Goal: Information Seeking & Learning: Learn about a topic

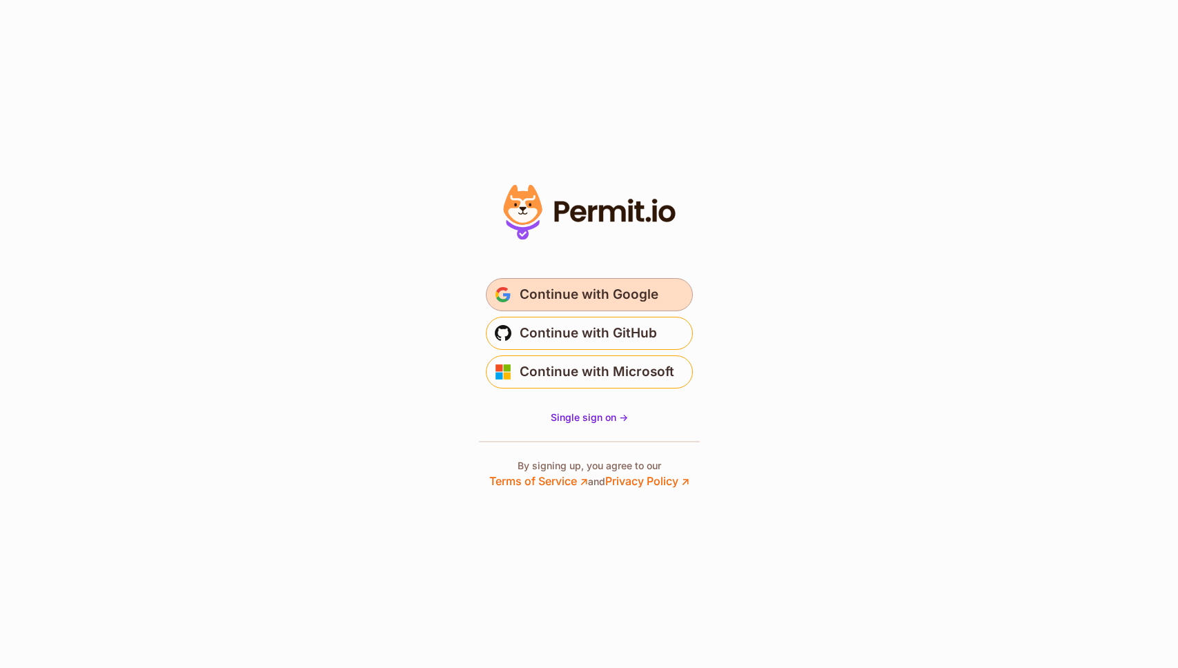
click at [610, 302] on span "Continue with Google" at bounding box center [589, 295] width 139 height 22
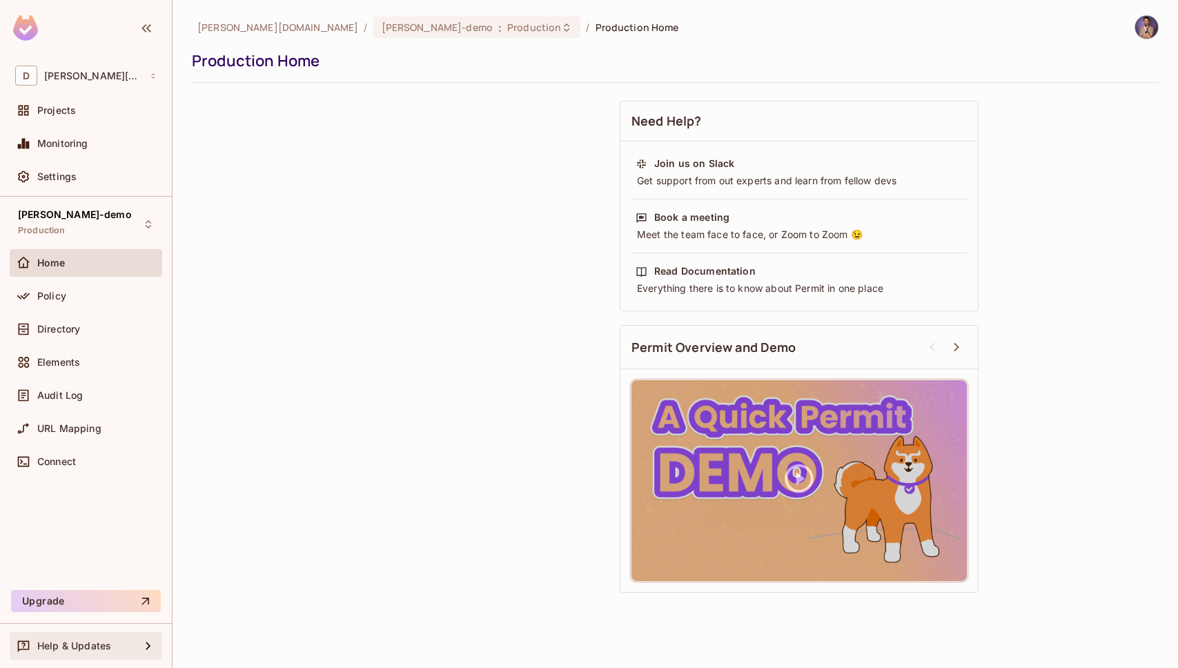
click at [79, 647] on span "Help & Updates" at bounding box center [74, 645] width 74 height 11
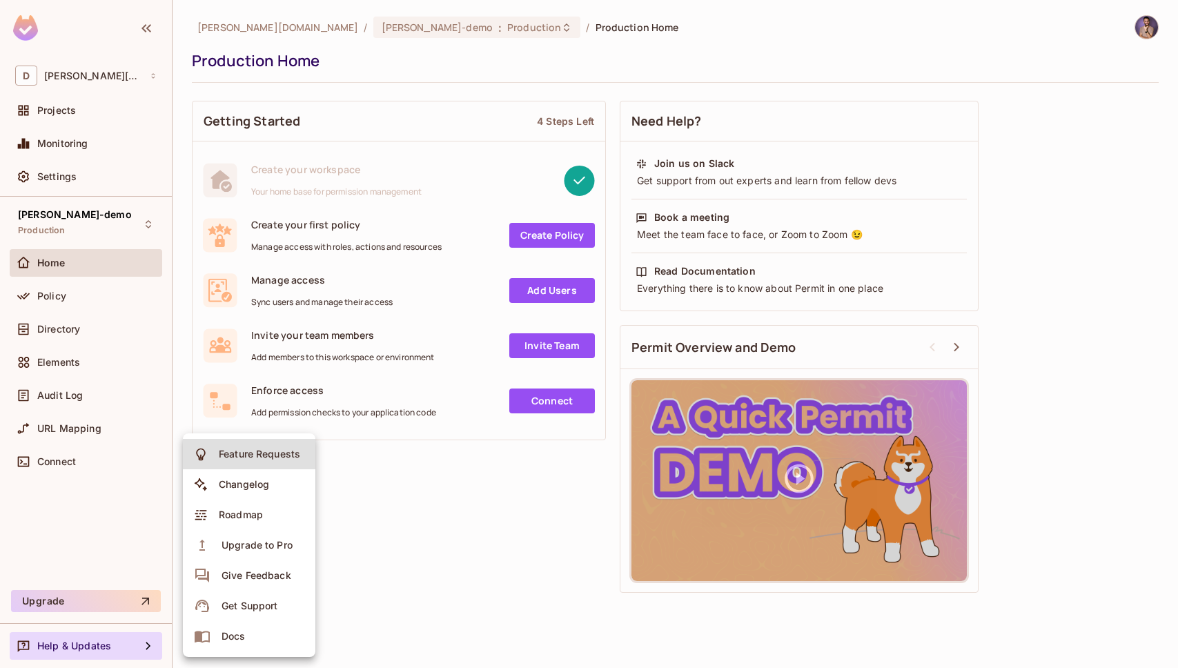
click at [284, 577] on div "Give Feedback" at bounding box center [256, 576] width 70 height 14
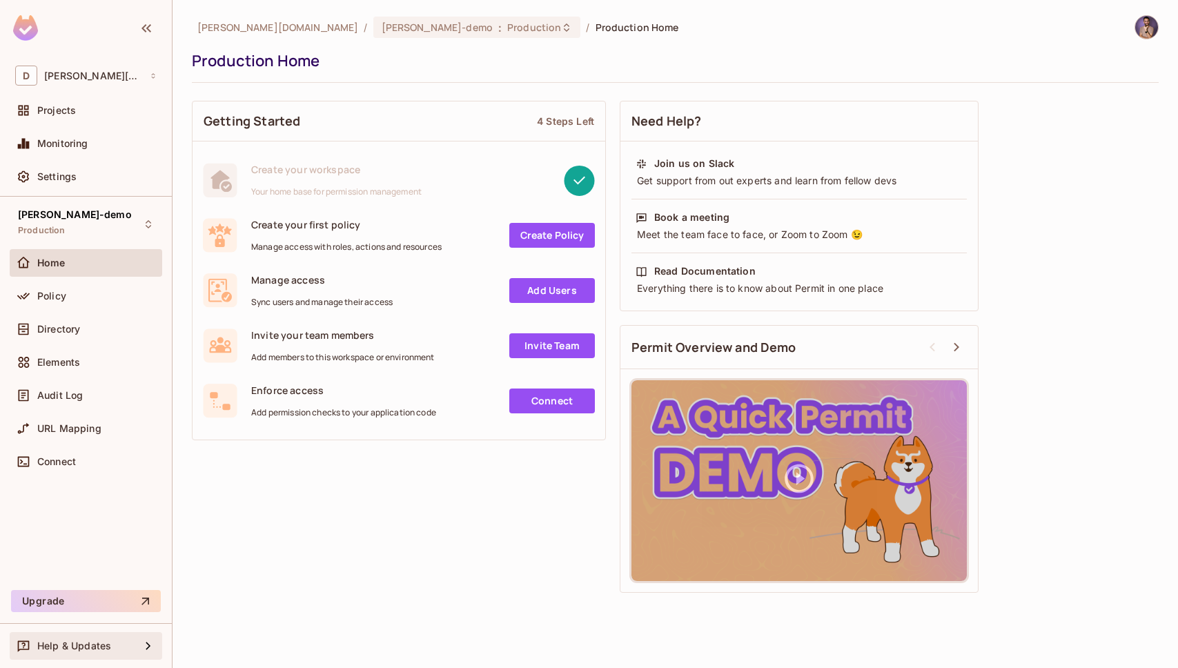
click at [80, 638] on div "Help & Updates" at bounding box center [85, 646] width 141 height 17
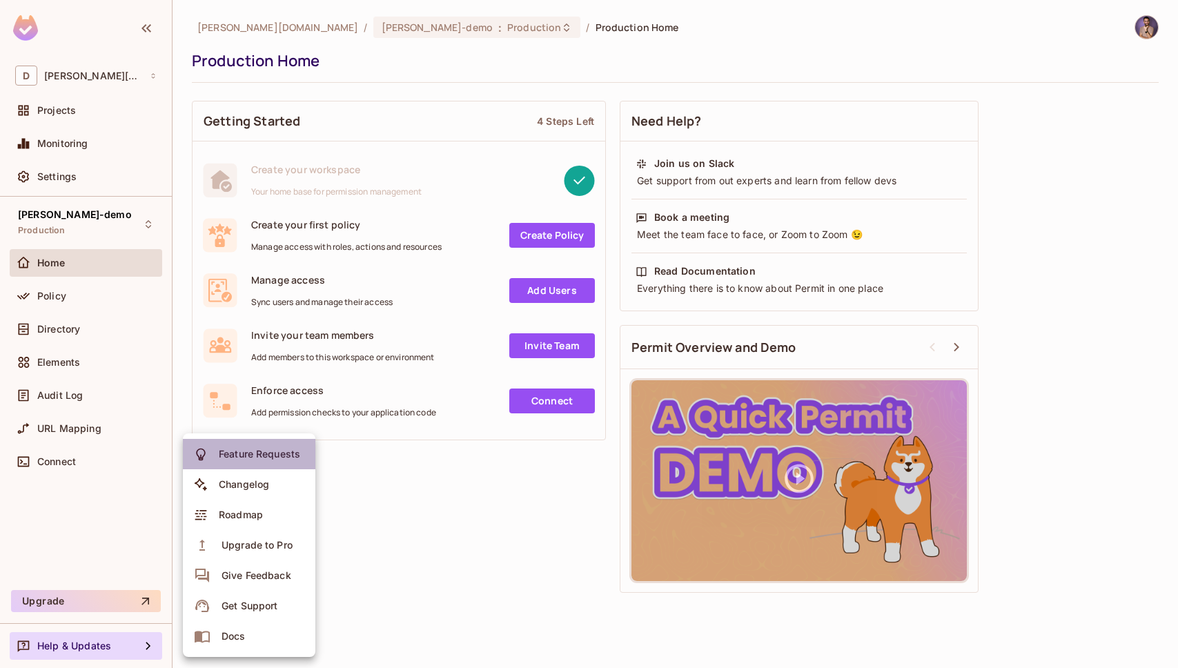
click at [290, 449] on div "Feature Requests" at bounding box center [259, 454] width 81 height 14
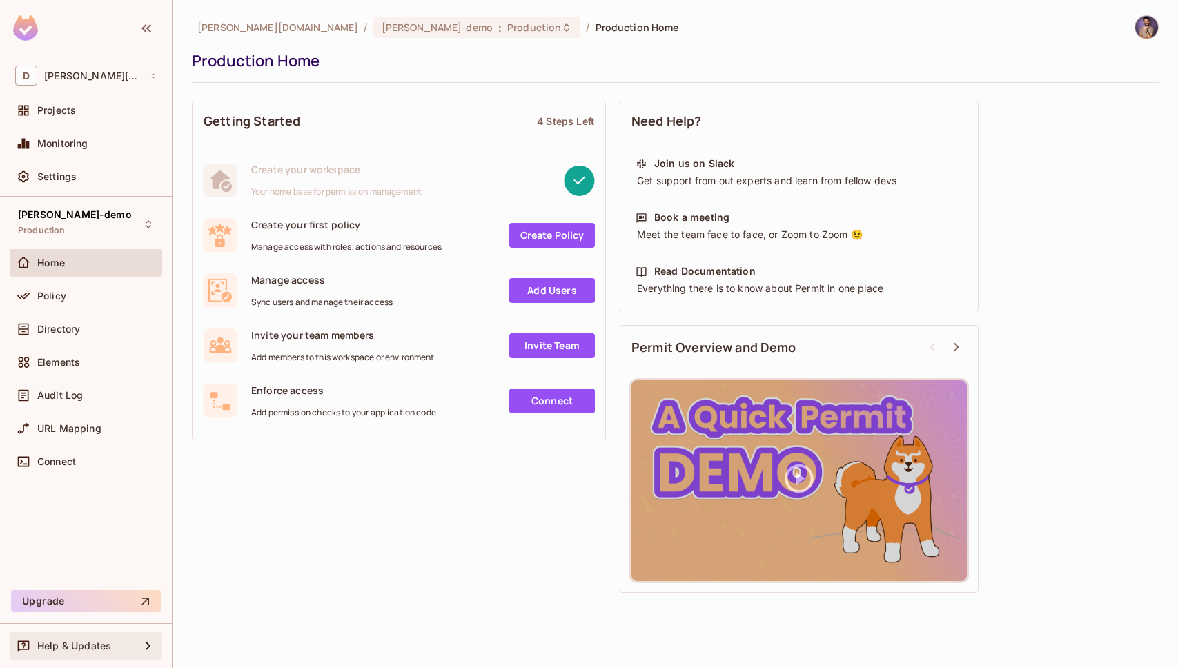
click at [121, 634] on div "Help & Updates" at bounding box center [86, 646] width 152 height 28
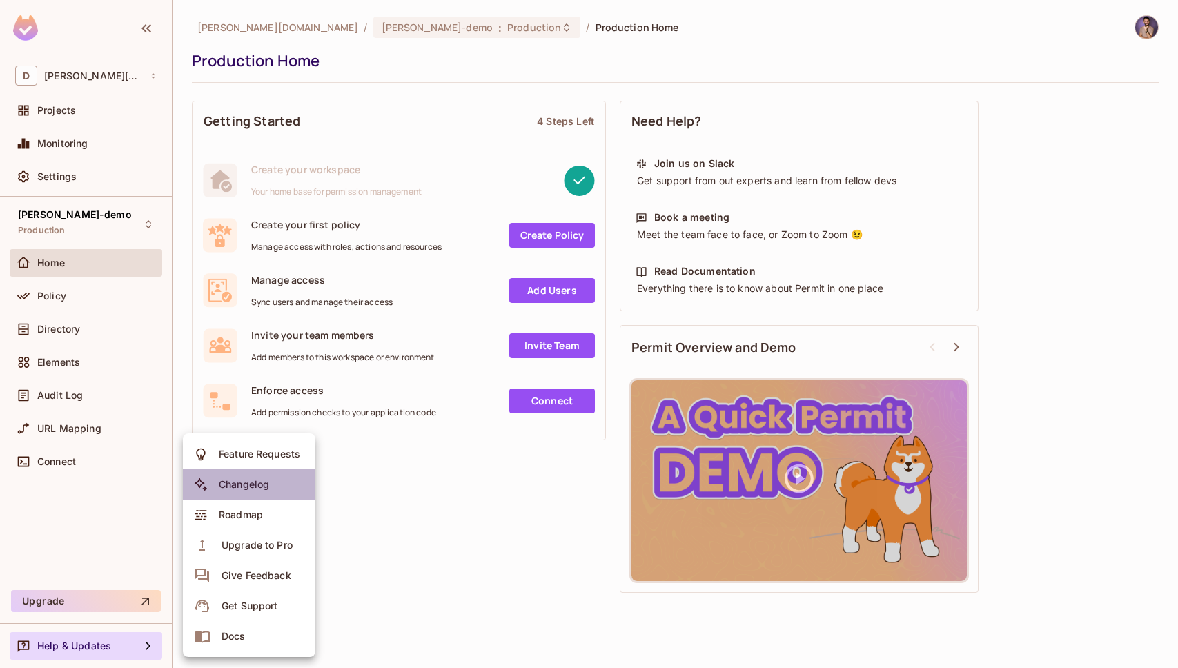
click at [262, 490] on div "Changelog" at bounding box center [244, 484] width 50 height 14
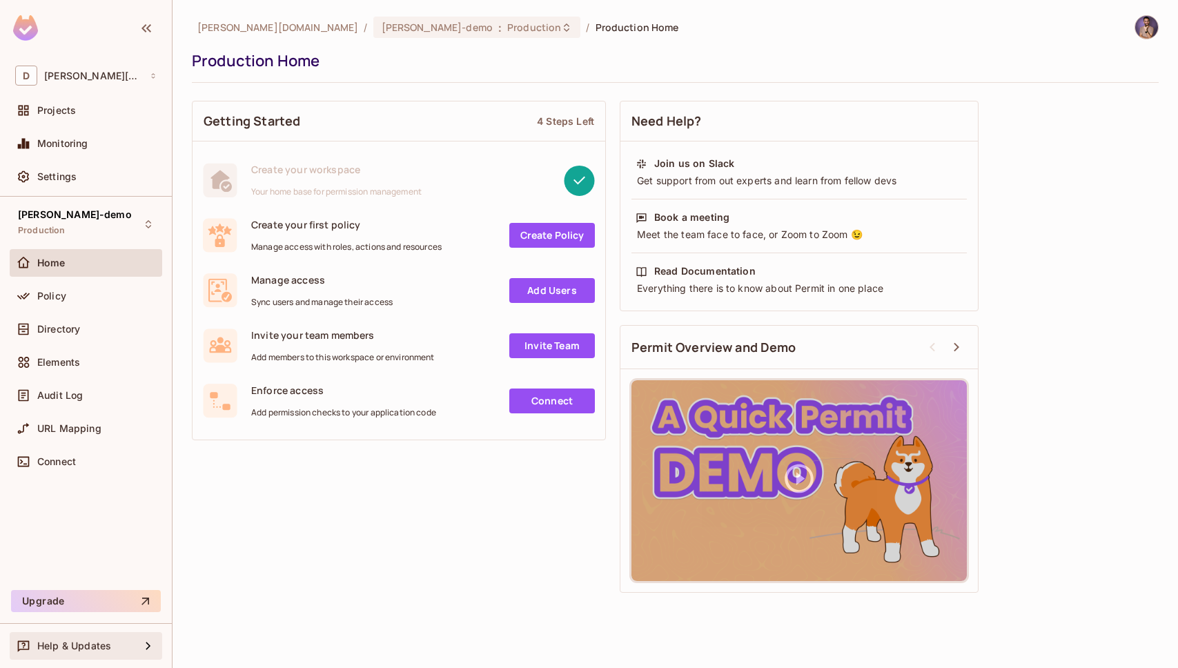
click at [112, 652] on div "Help & Updates" at bounding box center [85, 646] width 141 height 17
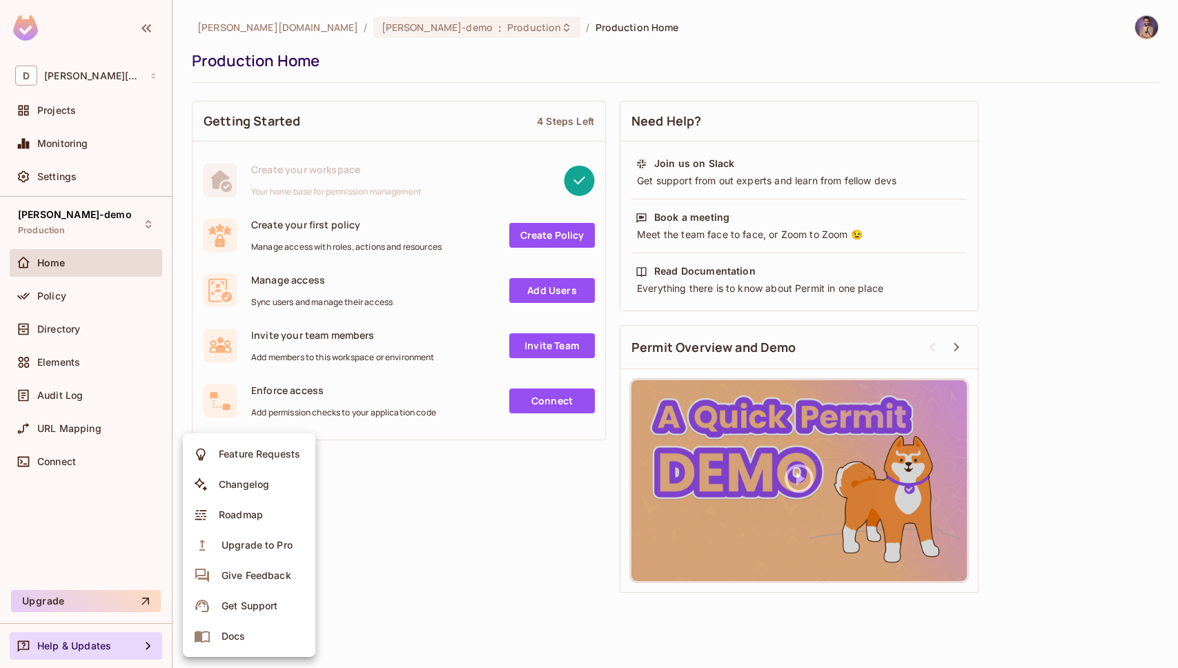
click at [246, 600] on div "Get Support" at bounding box center [249, 606] width 56 height 14
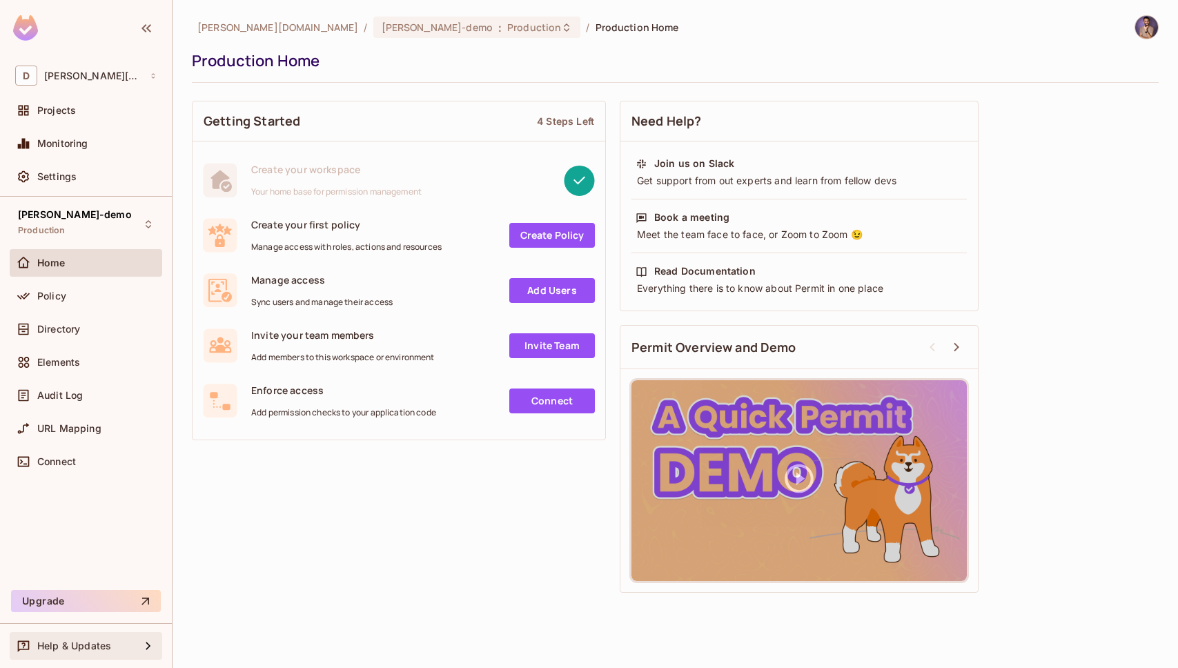
click at [107, 647] on span "Help & Updates" at bounding box center [74, 645] width 74 height 11
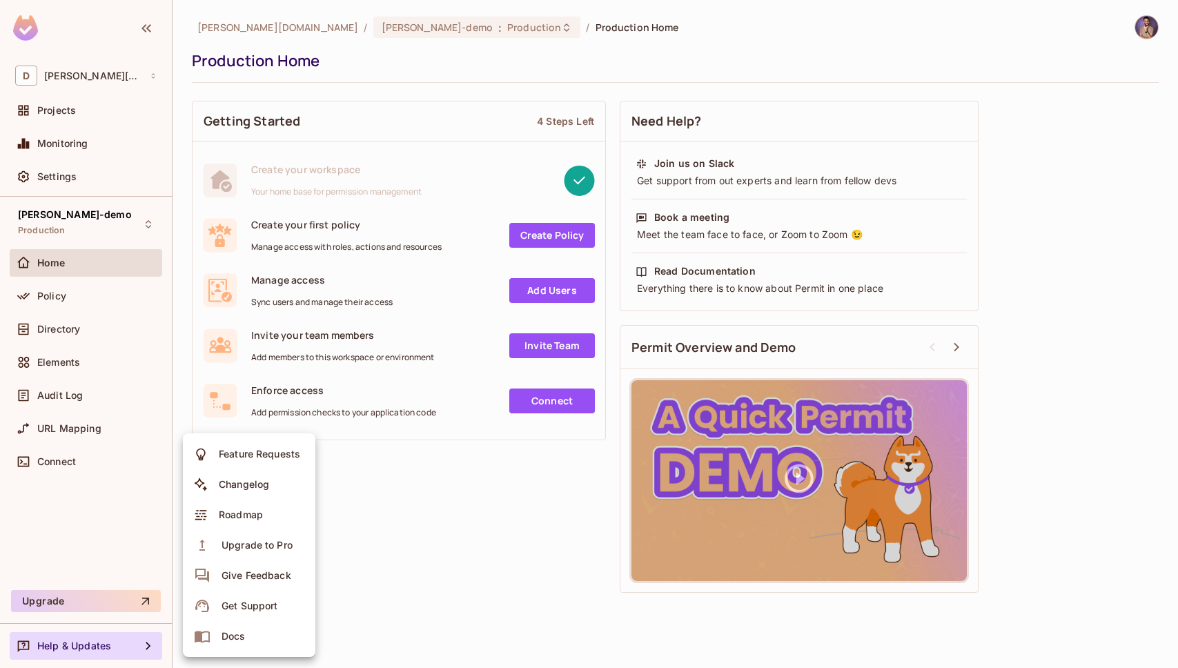
click at [228, 513] on div "Roadmap" at bounding box center [241, 515] width 44 height 14
